Goal: Information Seeking & Learning: Get advice/opinions

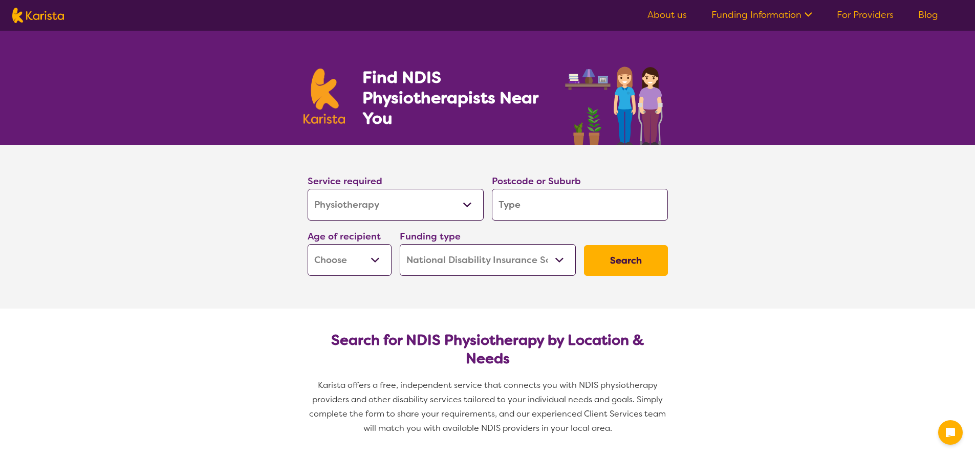
select select "Physiotherapy"
select select "NDIS"
select select "Physiotherapy"
select select "NDIS"
click at [544, 205] on input "search" at bounding box center [580, 205] width 176 height 32
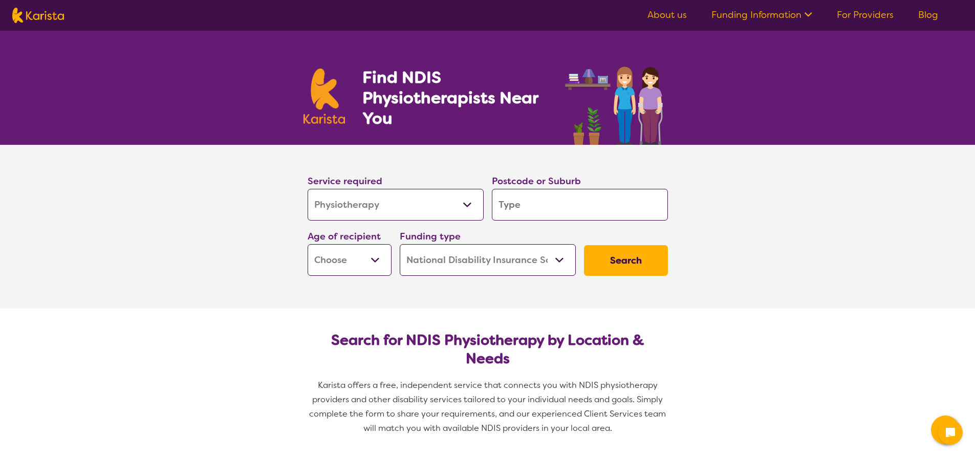
type input "3"
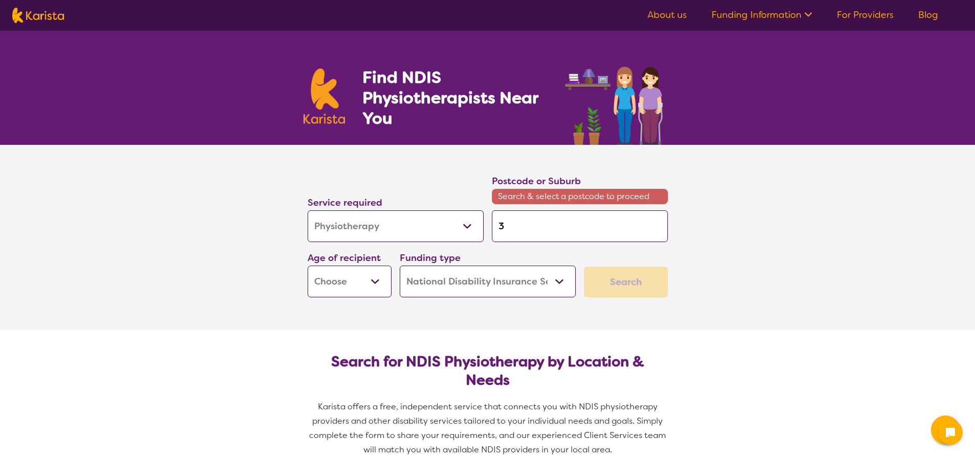
type input "31"
type input "316"
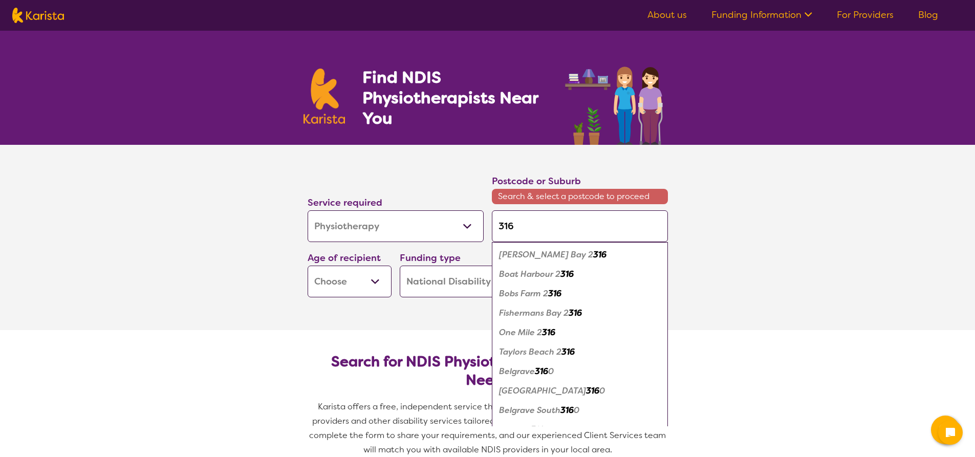
type input "3162"
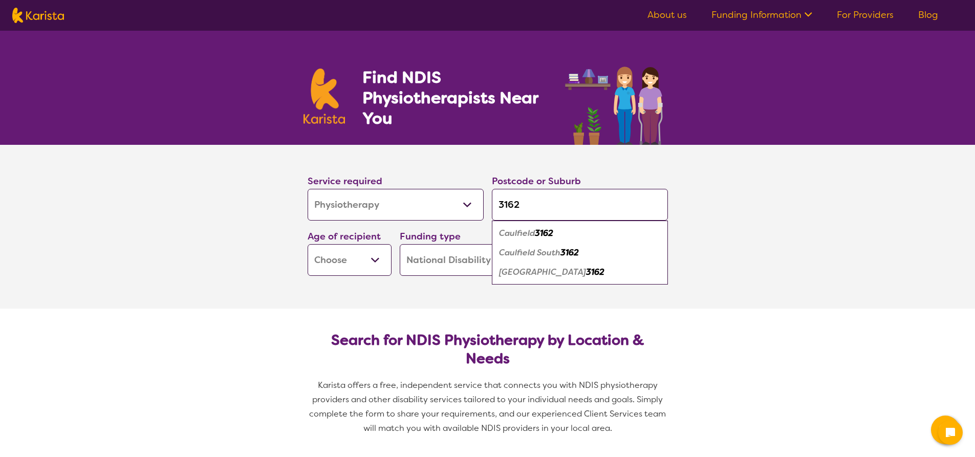
type input "3162"
click at [533, 253] on em "Caulfield South" at bounding box center [529, 252] width 61 height 11
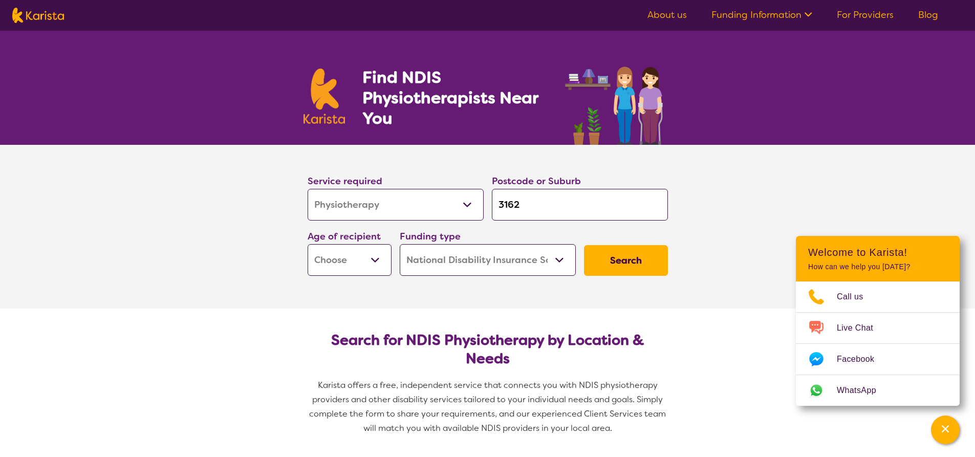
click at [375, 260] on select "Early Childhood - 0 to 9 Child - 10 to 11 Adolescent - 12 to 17 Adult - 18 to 6…" at bounding box center [350, 260] width 84 height 32
select select "AD"
click at [308, 244] on select "Early Childhood - 0 to 9 Child - 10 to 11 Adolescent - 12 to 17 Adult - 18 to 6…" at bounding box center [350, 260] width 84 height 32
select select "AD"
click at [624, 261] on button "Search" at bounding box center [626, 260] width 84 height 31
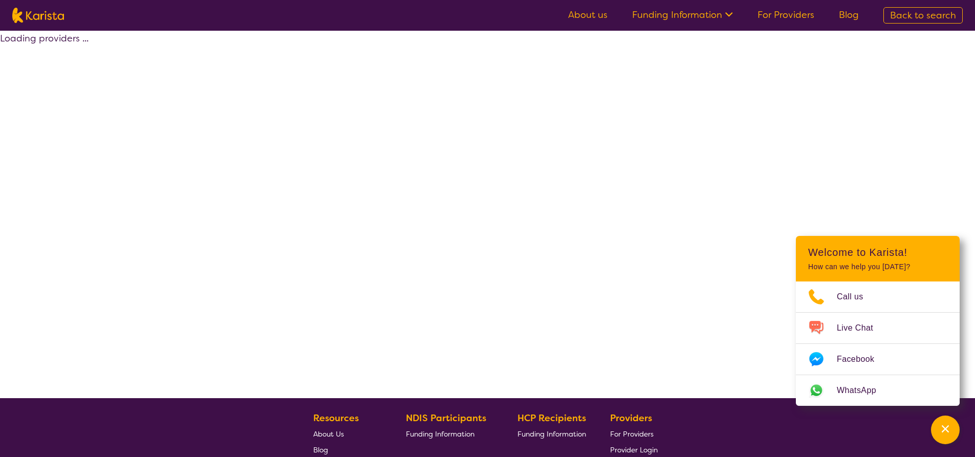
select select "by_score"
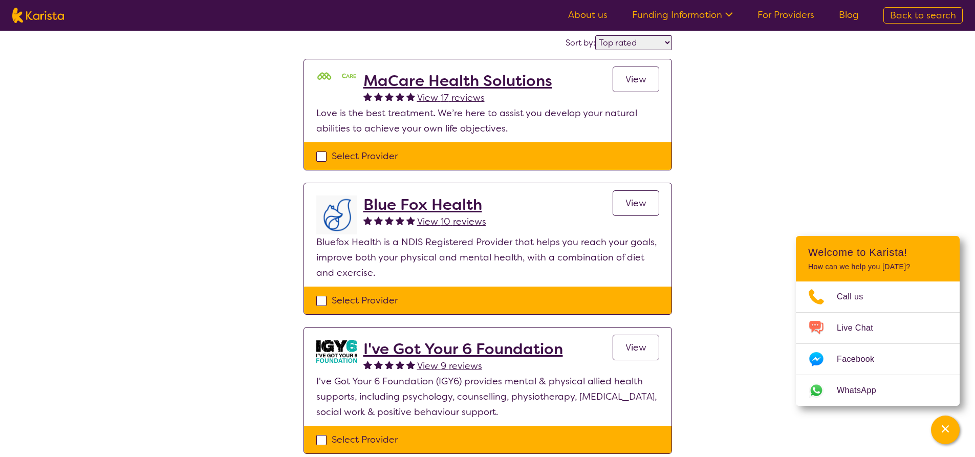
scroll to position [102, 0]
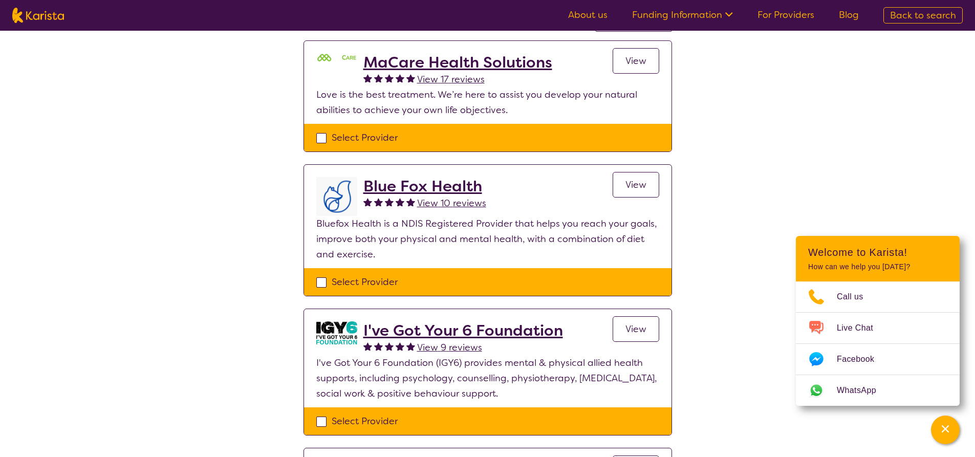
click at [626, 327] on span "View" at bounding box center [636, 329] width 21 height 12
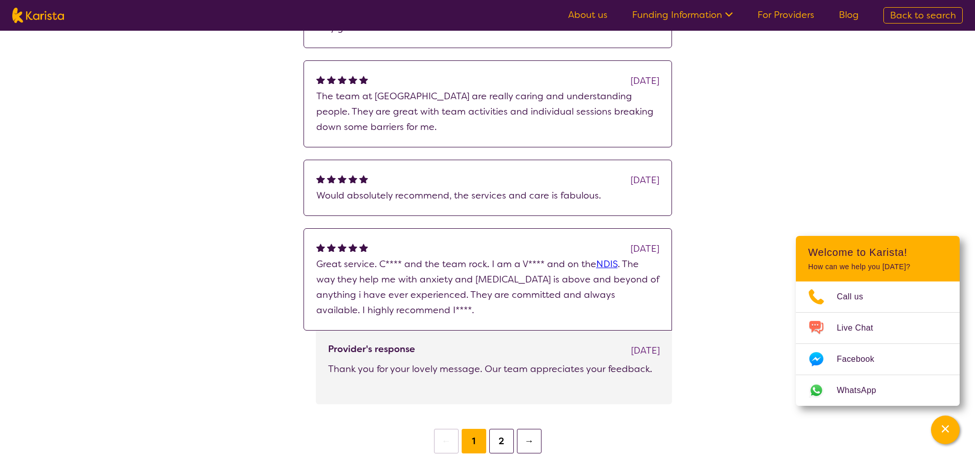
scroll to position [2868, 0]
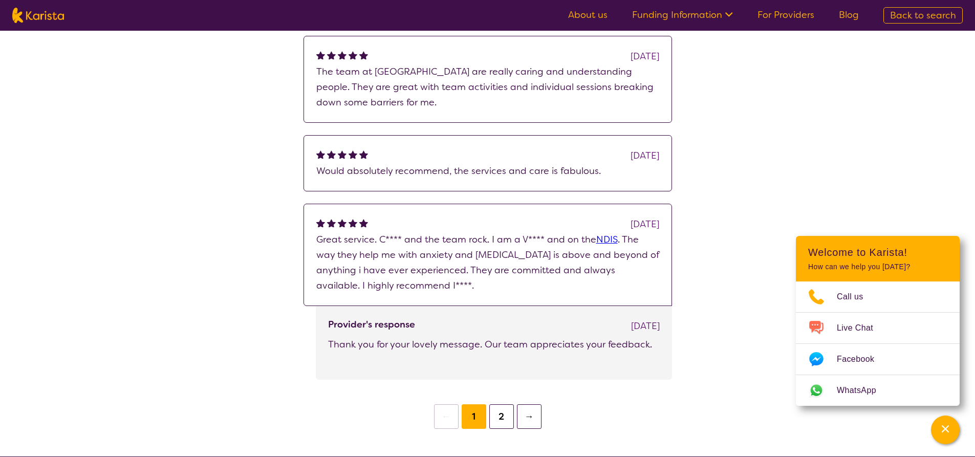
click at [498, 405] on button "2" at bounding box center [502, 417] width 25 height 25
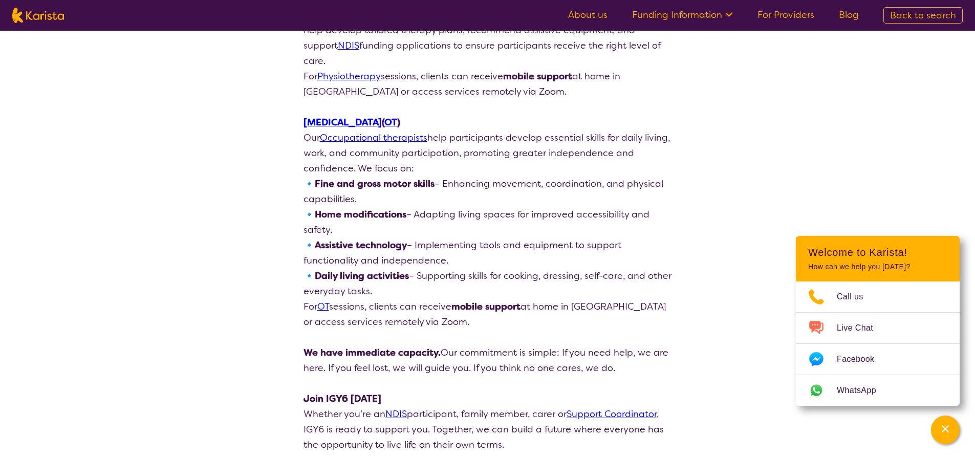
scroll to position [1741, 0]
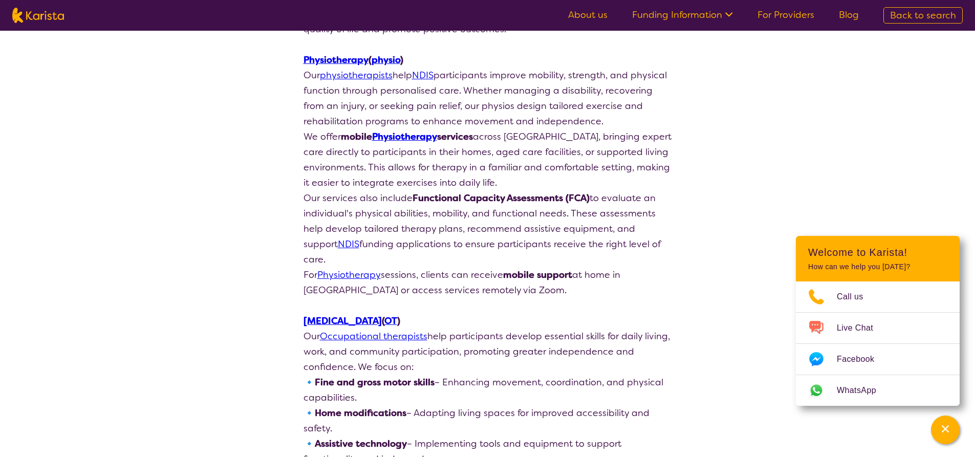
click at [595, 20] on link "About us" at bounding box center [587, 15] width 39 height 12
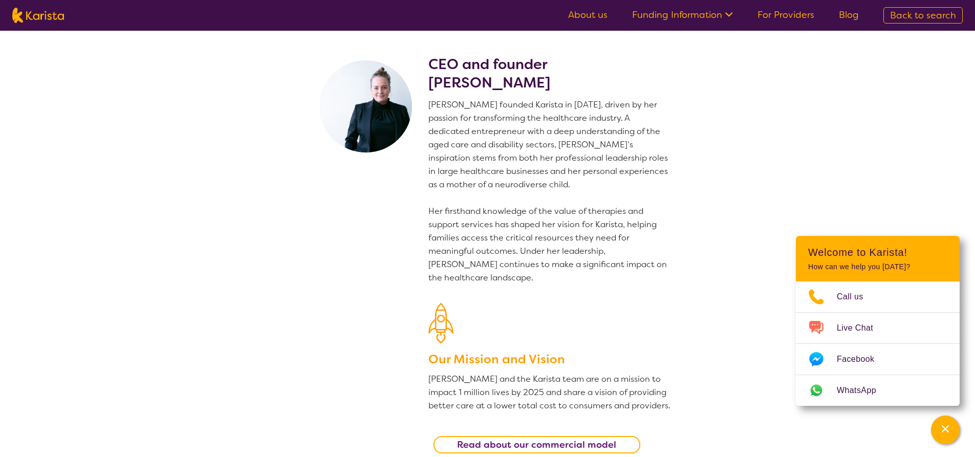
click at [732, 16] on icon at bounding box center [730, 14] width 8 height 5
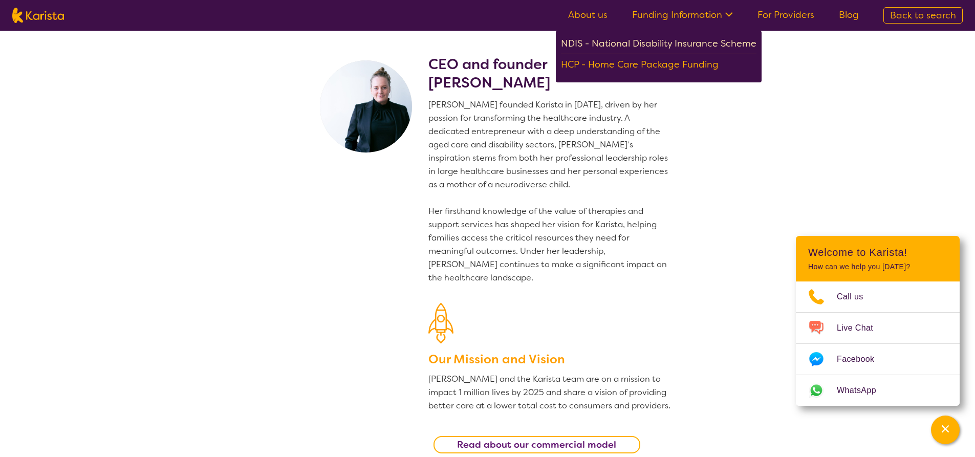
click at [626, 44] on div "NDIS - National Disability Insurance Scheme" at bounding box center [659, 45] width 196 height 18
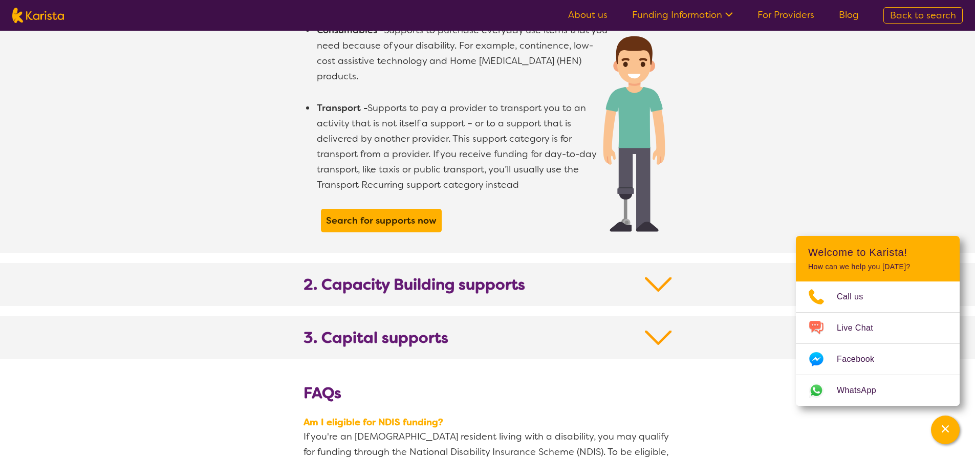
scroll to position [922, 0]
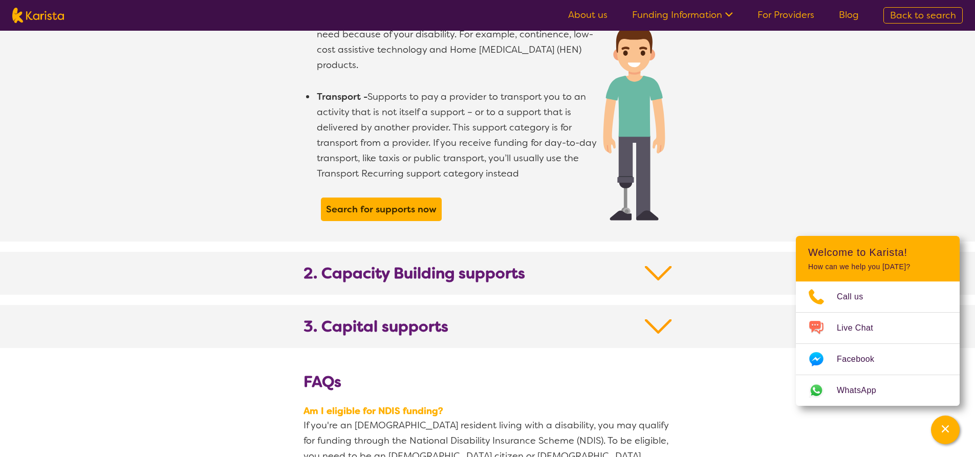
click at [654, 264] on img at bounding box center [658, 273] width 27 height 18
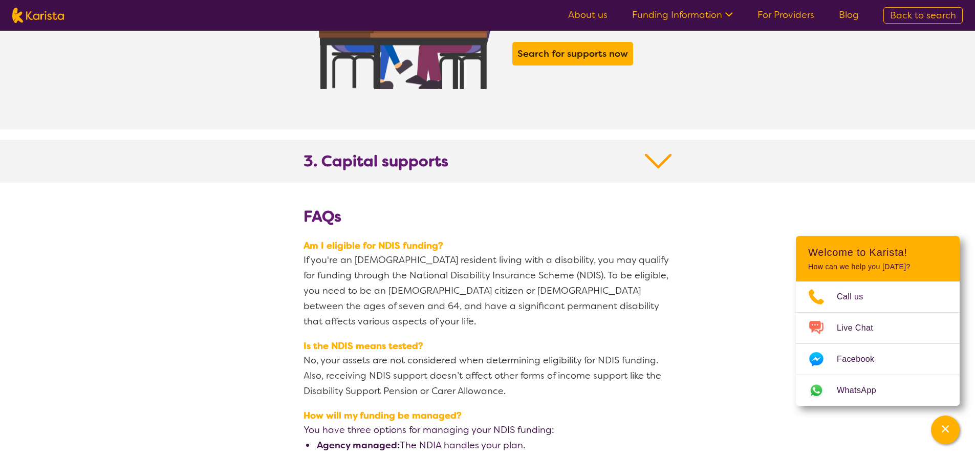
scroll to position [1843, 0]
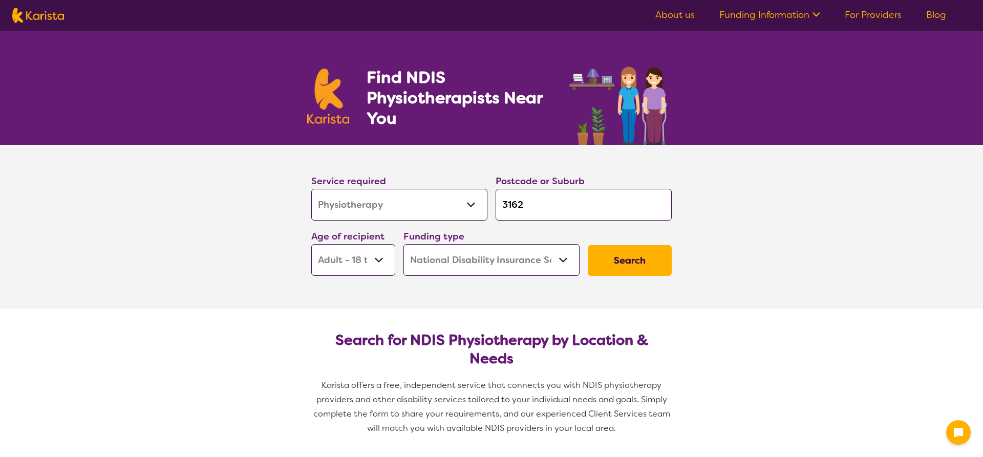
select select "Physiotherapy"
select select "AD"
select select "NDIS"
select select "Physiotherapy"
select select "AD"
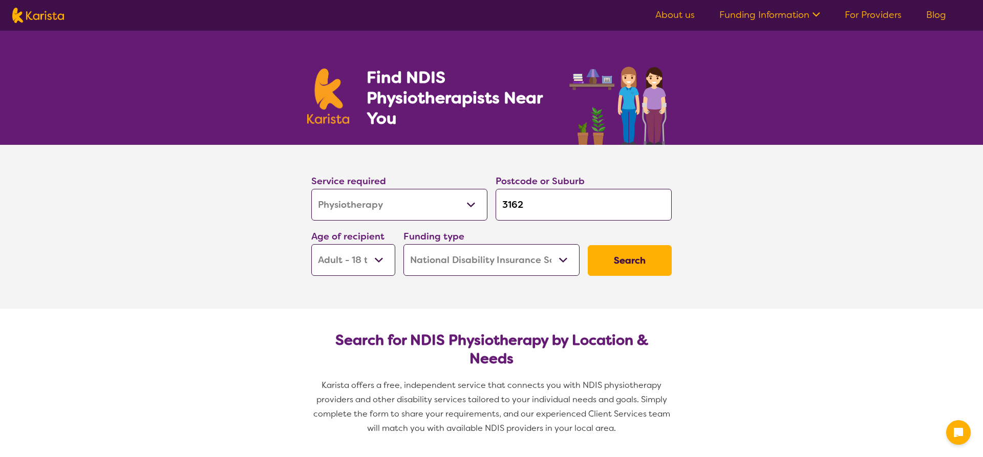
select select "NDIS"
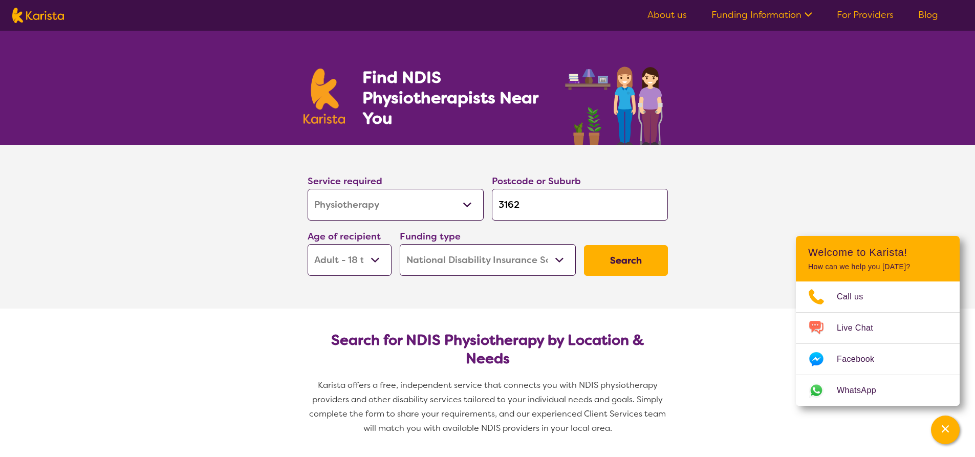
click at [614, 260] on button "Search" at bounding box center [626, 260] width 84 height 31
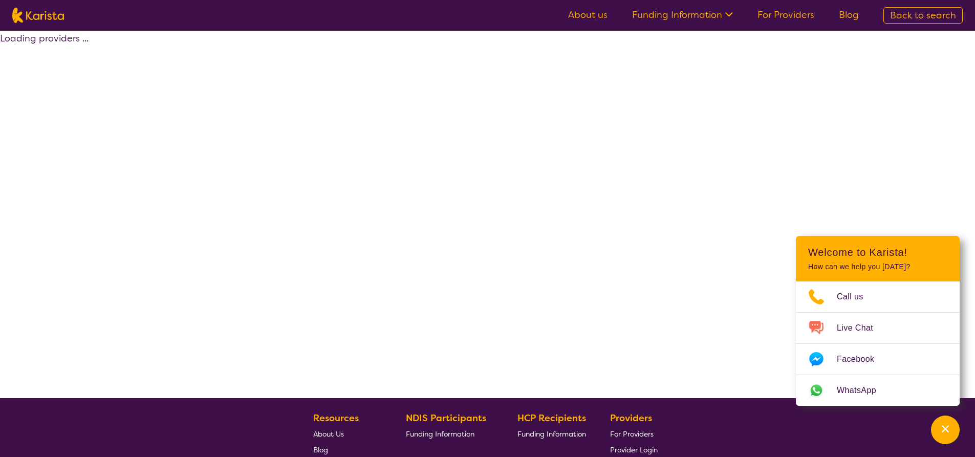
select select "by_score"
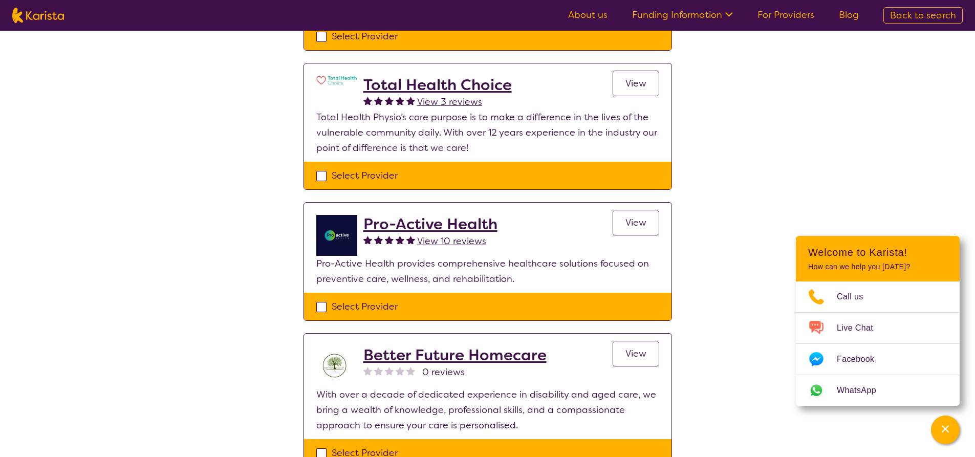
scroll to position [512, 0]
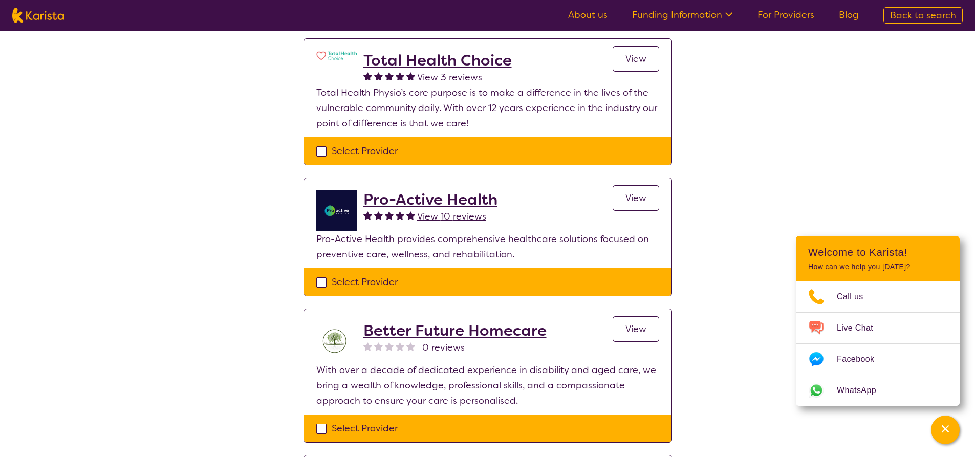
click at [441, 195] on h2 "Pro-Active Health" at bounding box center [431, 199] width 134 height 18
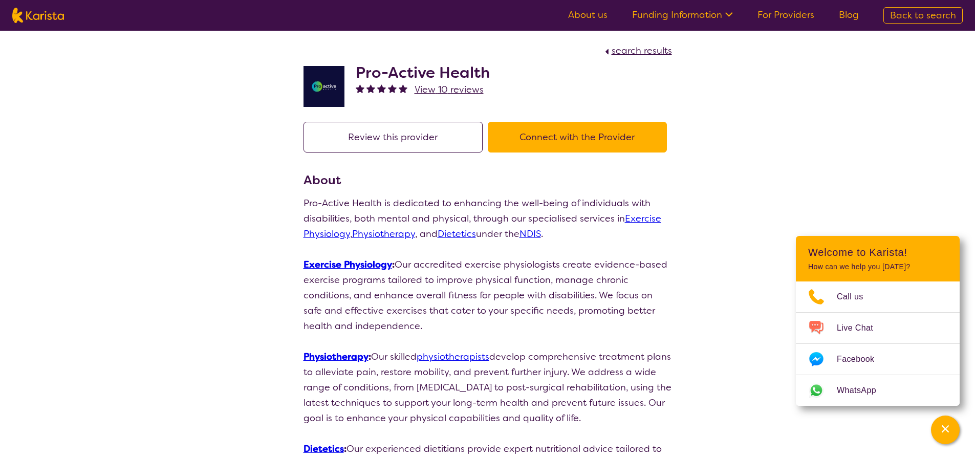
select select "by_score"
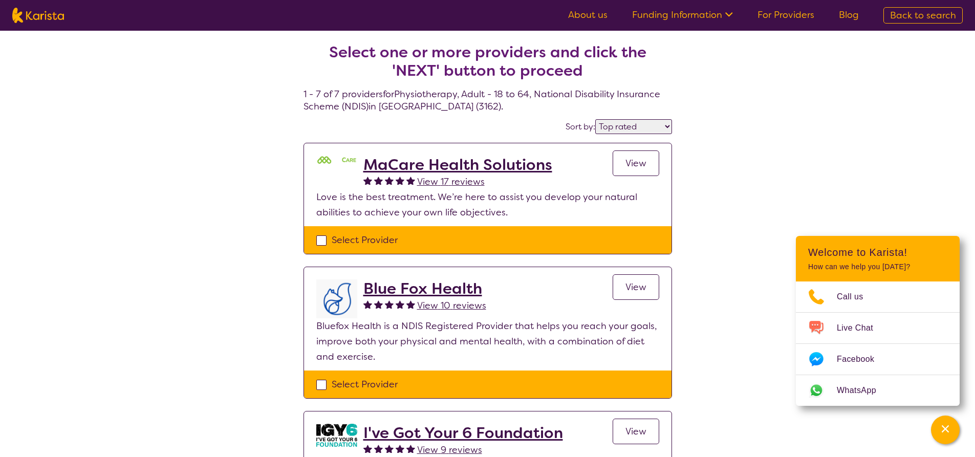
click at [425, 167] on h2 "MaCare Health Solutions" at bounding box center [458, 165] width 189 height 18
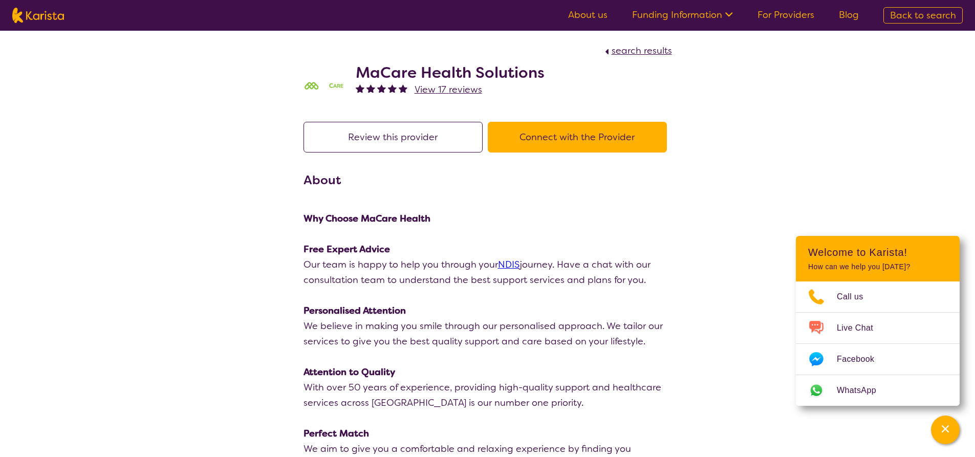
select select "by_score"
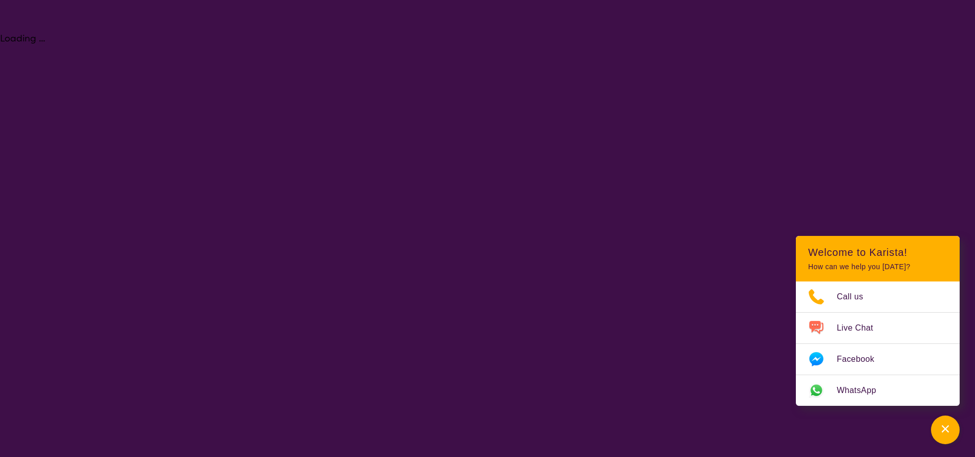
select select "Physiotherapy"
select select "AD"
select select "NDIS"
select select "Physiotherapy"
select select "AD"
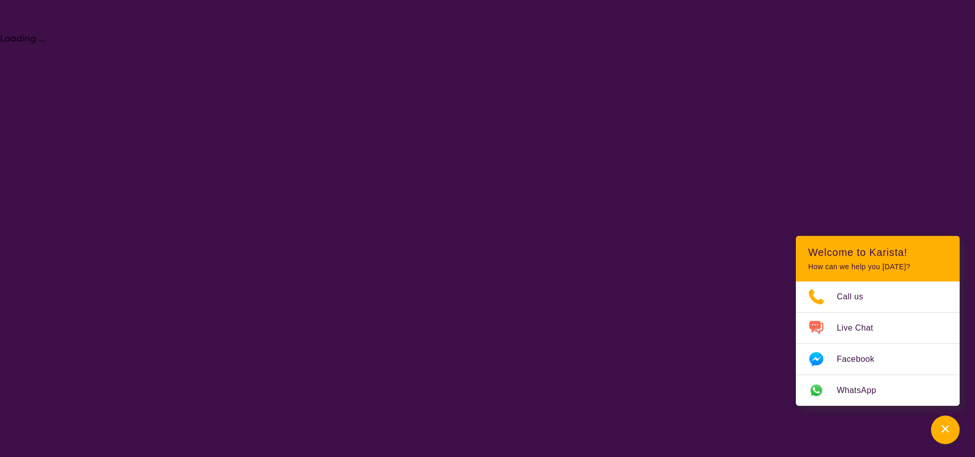
select select "NDIS"
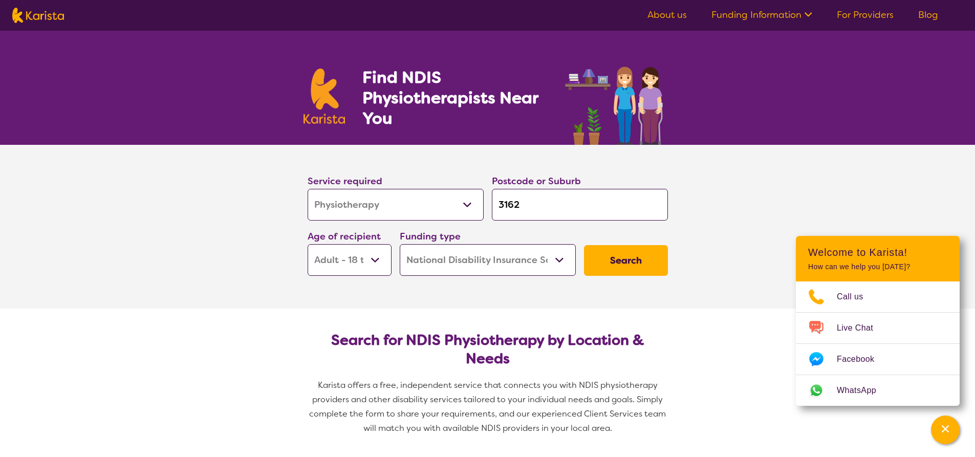
click at [472, 206] on select "Allied Health Assistant Assessment (ADHD or Autism) Behaviour support Counselli…" at bounding box center [396, 205] width 176 height 32
select select "NDIS Support Coordination"
click at [308, 189] on select "Allied Health Assistant Assessment (ADHD or Autism) Behaviour support Counselli…" at bounding box center [396, 205] width 176 height 32
select select "NDIS Support Coordination"
click at [640, 268] on button "Search" at bounding box center [626, 260] width 84 height 31
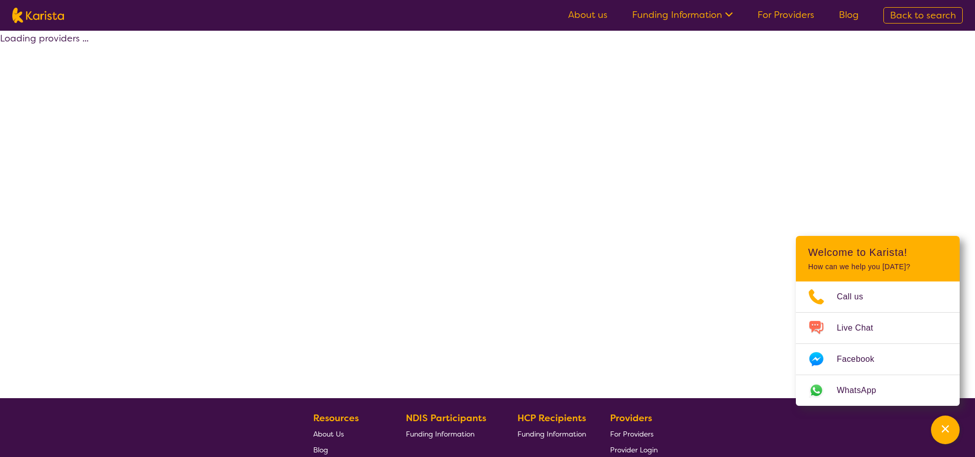
select select "by_score"
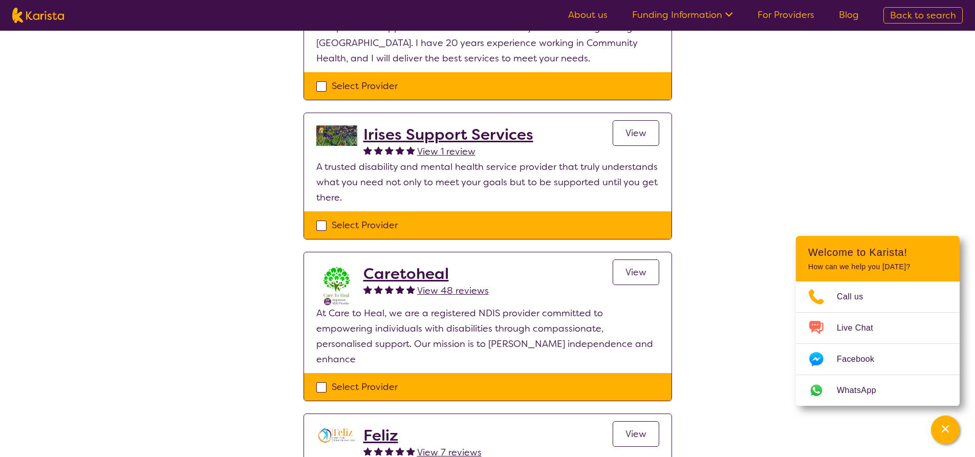
scroll to position [819, 0]
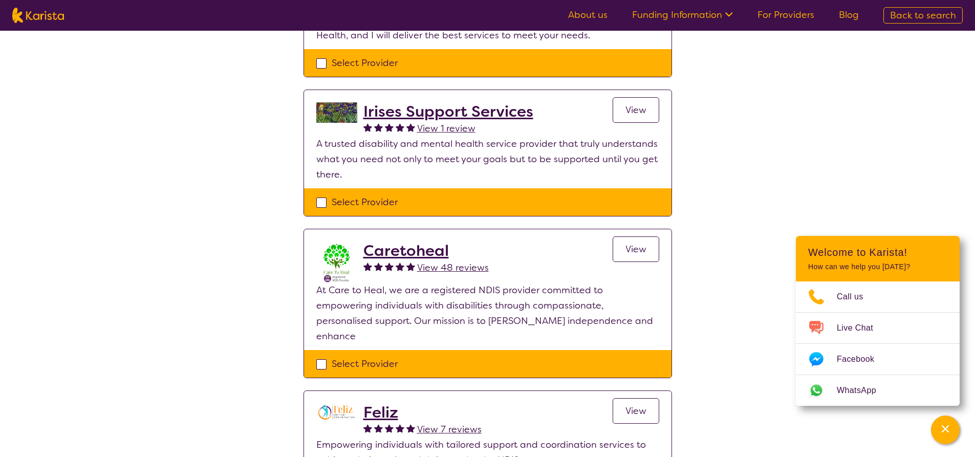
click at [388, 254] on h2 "Caretoheal" at bounding box center [426, 251] width 125 height 18
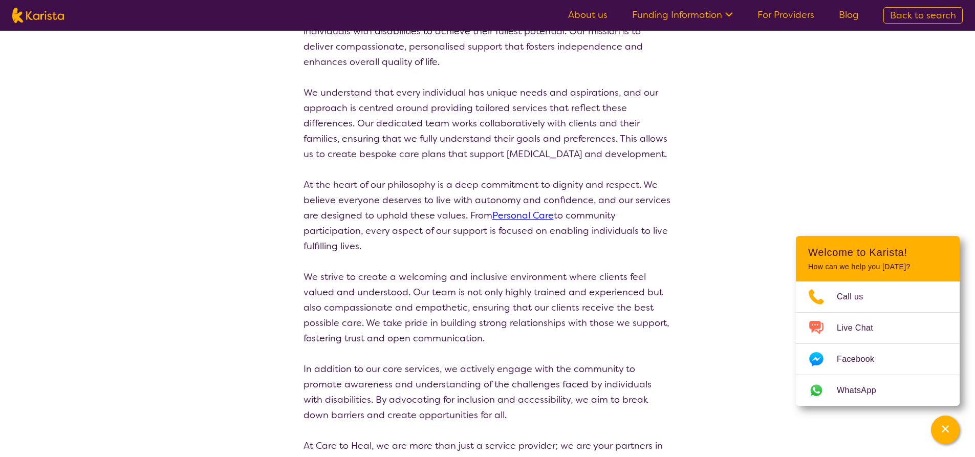
scroll to position [205, 0]
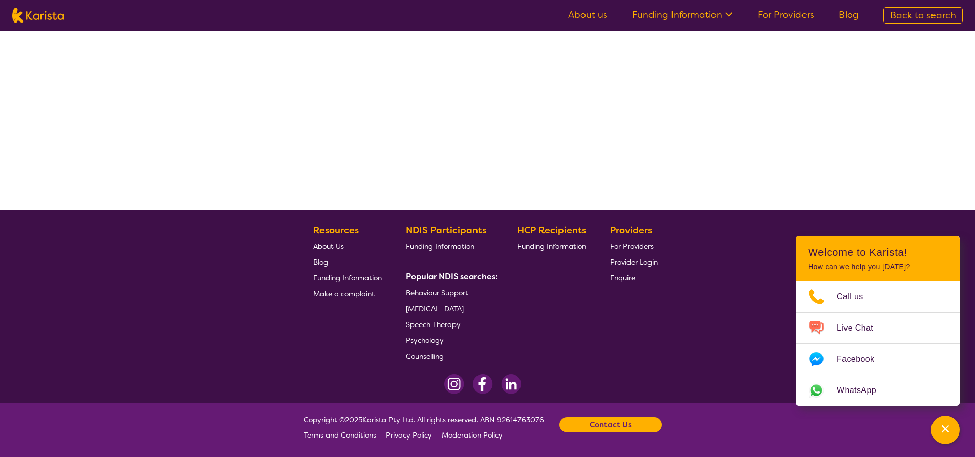
select select "by_score"
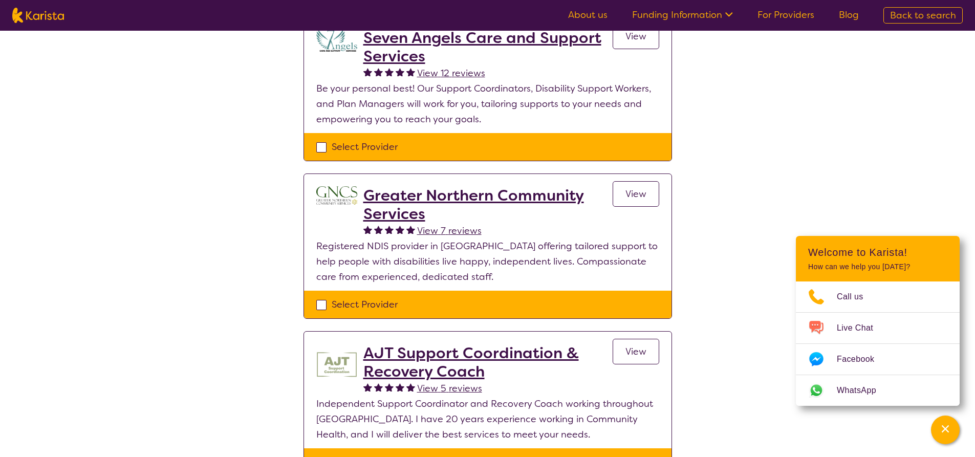
scroll to position [444, 0]
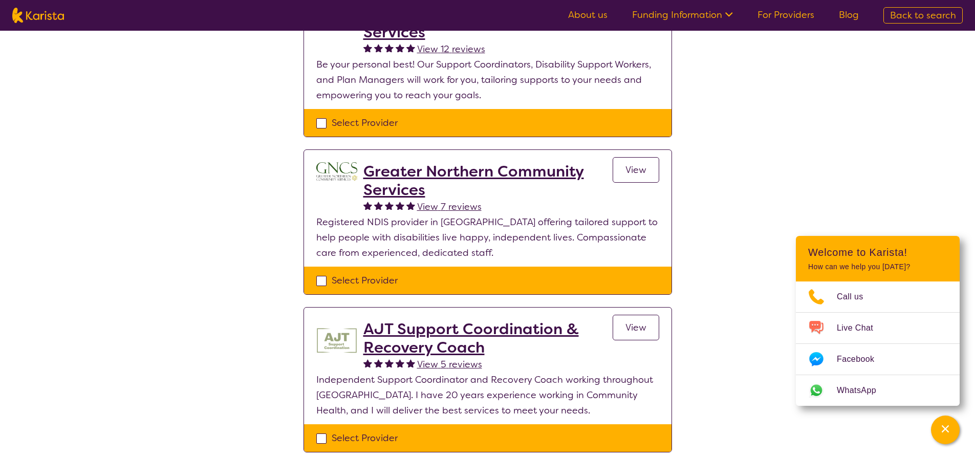
click at [429, 335] on h2 "AJT Support Coordination & Recovery Coach" at bounding box center [488, 338] width 249 height 37
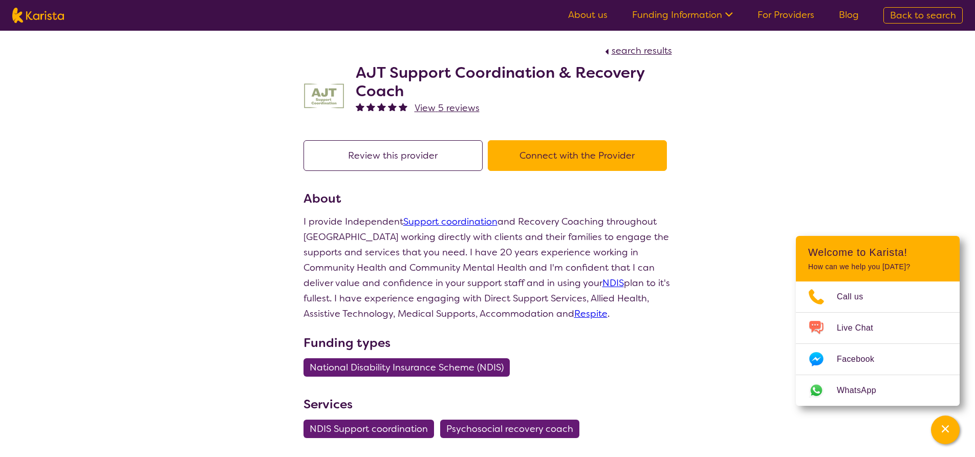
scroll to position [444, 0]
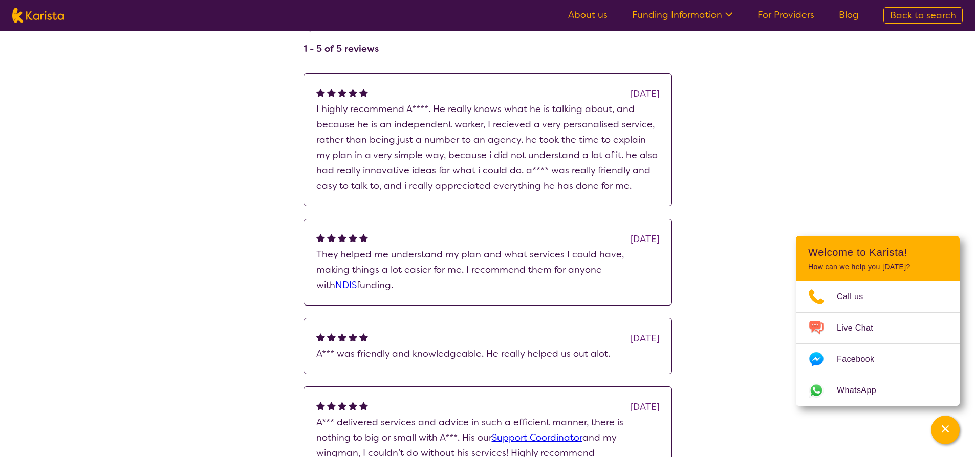
select select "by_score"
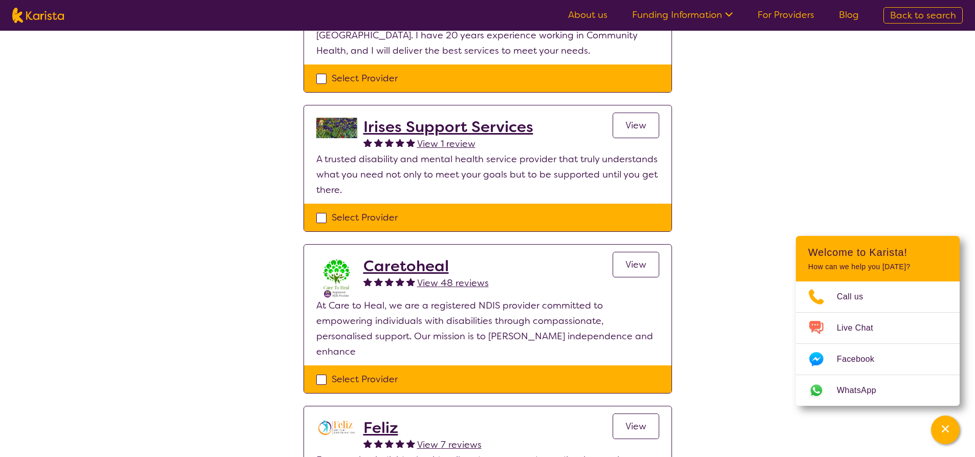
scroll to position [802, 0]
